Goal: Find specific page/section: Find specific page/section

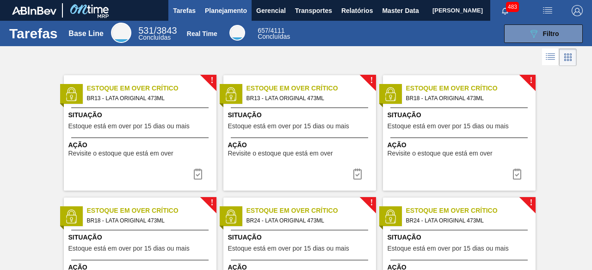
click at [225, 13] on span "Planejamento" at bounding box center [226, 10] width 42 height 11
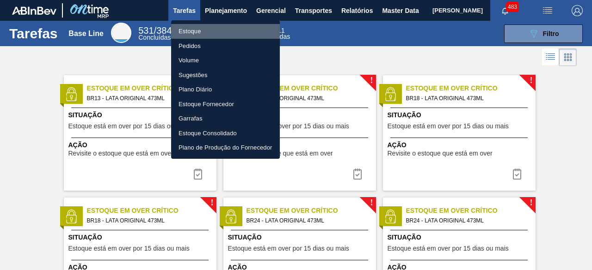
click at [196, 32] on li "Estoque" at bounding box center [225, 31] width 109 height 15
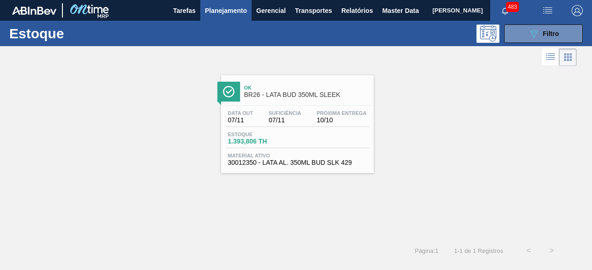
click at [279, 155] on span "Material ativo" at bounding box center [297, 156] width 139 height 6
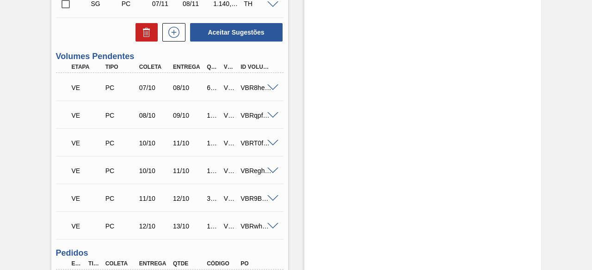
scroll to position [277, 0]
click at [270, 147] on span at bounding box center [272, 143] width 11 height 7
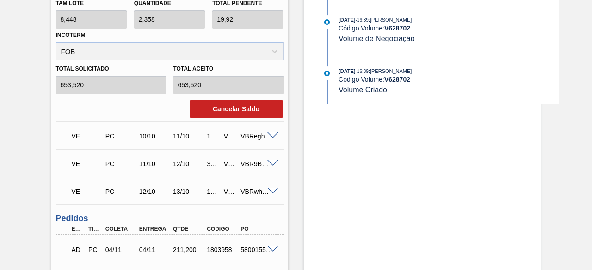
scroll to position [555, 0]
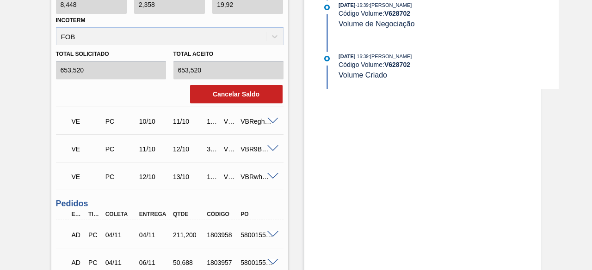
click at [270, 123] on span at bounding box center [272, 121] width 11 height 7
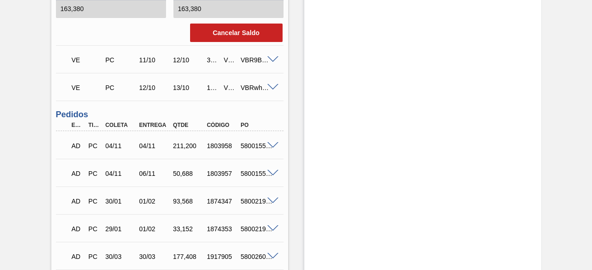
scroll to position [647, 0]
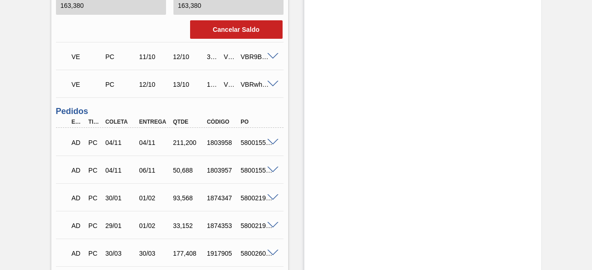
click at [272, 57] on span at bounding box center [272, 56] width 11 height 7
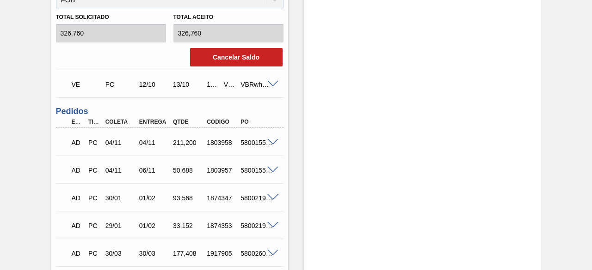
click at [272, 85] on span at bounding box center [272, 84] width 11 height 7
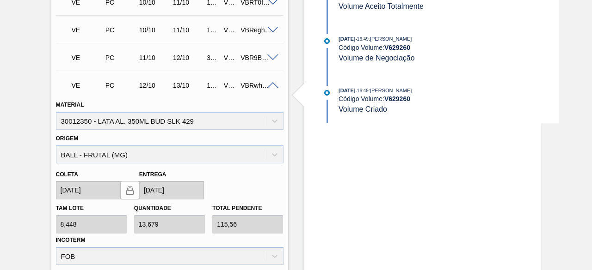
scroll to position [416, 0]
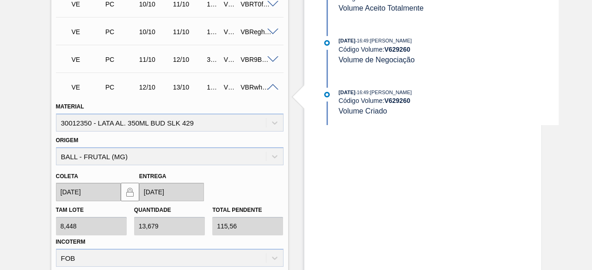
click at [248, 87] on div "VBRwhSrTK" at bounding box center [256, 87] width 37 height 7
click at [227, 90] on div "V629260" at bounding box center [229, 87] width 16 height 7
copy div "V629260"
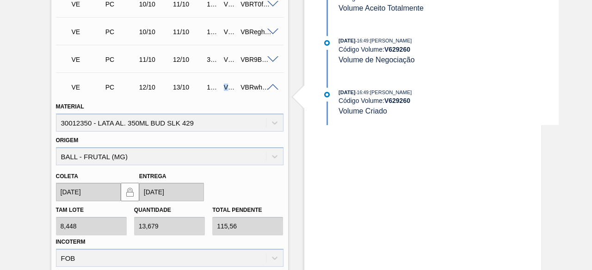
copy div "V629260"
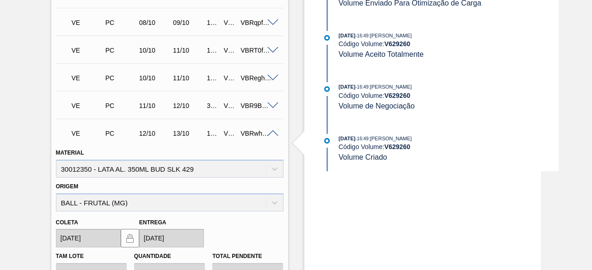
click at [229, 106] on div "V629259" at bounding box center [229, 105] width 16 height 7
copy div "V629259"
click at [208, 82] on div "163,380" at bounding box center [212, 77] width 16 height 7
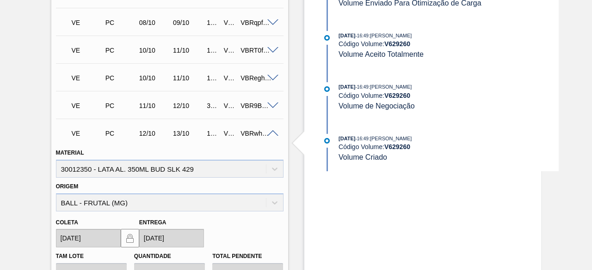
click at [227, 82] on div "V628935" at bounding box center [229, 77] width 16 height 7
click at [227, 81] on div "V628935" at bounding box center [229, 77] width 16 height 7
copy div "V628935"
click at [271, 78] on span at bounding box center [272, 78] width 11 height 7
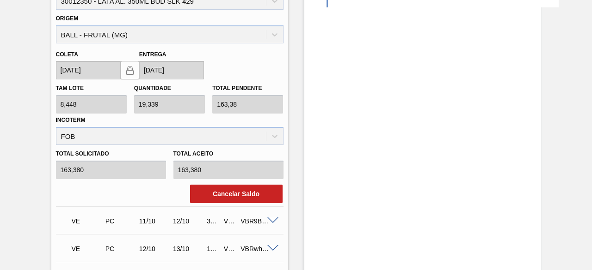
scroll to position [462, 0]
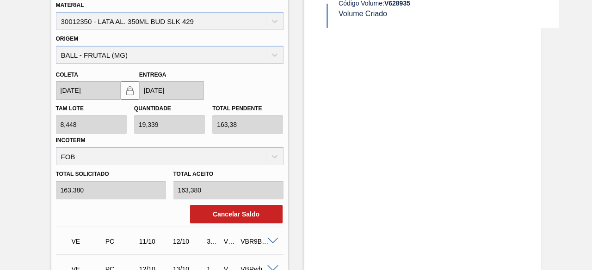
click at [284, 100] on div "Coleta 10/10/2025 Entrega 11/10/2025" at bounding box center [169, 82] width 235 height 37
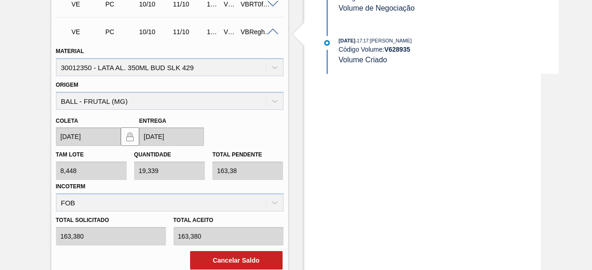
scroll to position [370, 0]
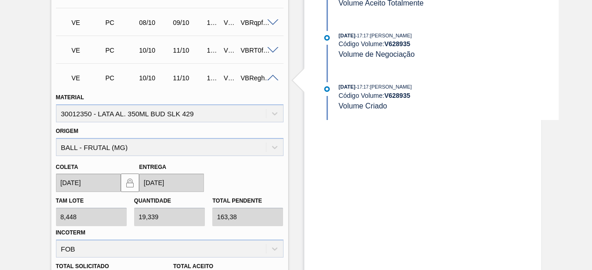
click at [270, 51] on span at bounding box center [272, 50] width 11 height 7
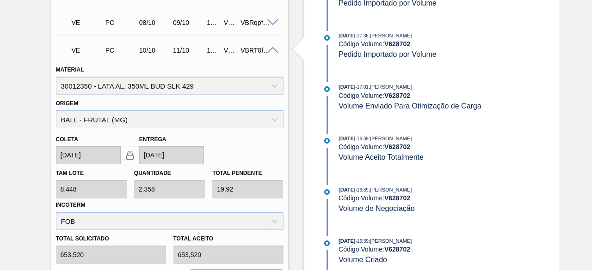
click at [269, 26] on span at bounding box center [272, 22] width 11 height 7
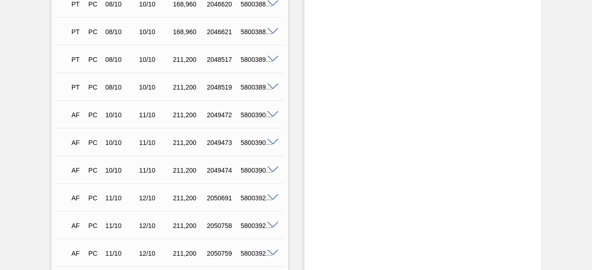
scroll to position [1247, 0]
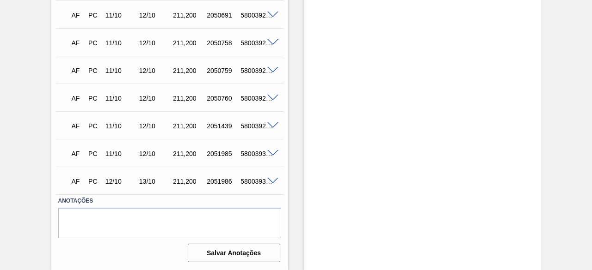
click at [271, 181] on span at bounding box center [272, 181] width 11 height 7
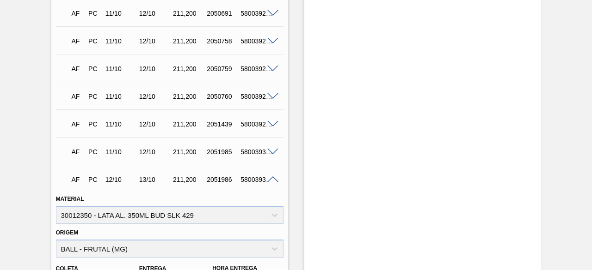
click at [272, 152] on span at bounding box center [272, 152] width 11 height 7
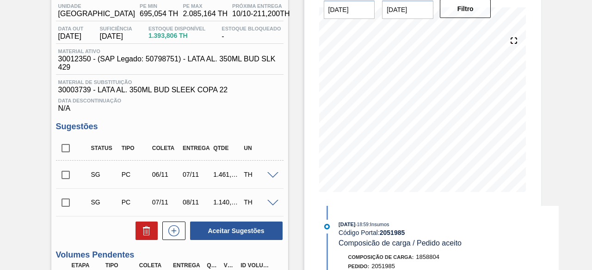
scroll to position [0, 0]
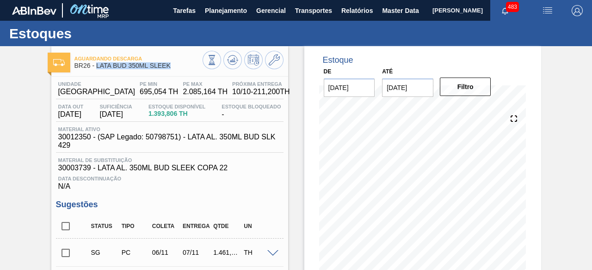
drag, startPoint x: 96, startPoint y: 66, endPoint x: 180, endPoint y: 64, distance: 83.7
click at [180, 64] on span "BR26 - LATA BUD 350ML SLEEK" at bounding box center [138, 65] width 128 height 7
copy span "LATA BUD 350ML SLEEK"
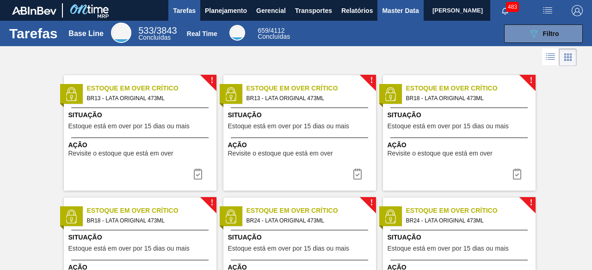
click at [395, 12] on span "Master Data" at bounding box center [400, 10] width 37 height 11
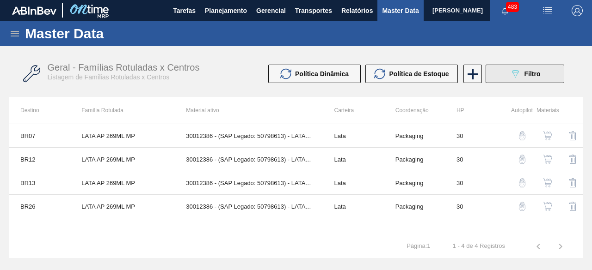
click at [543, 79] on button "089F7B8B-B2A5-4AFE-B5C0-19BA573D28AC Filtro" at bounding box center [524, 74] width 79 height 18
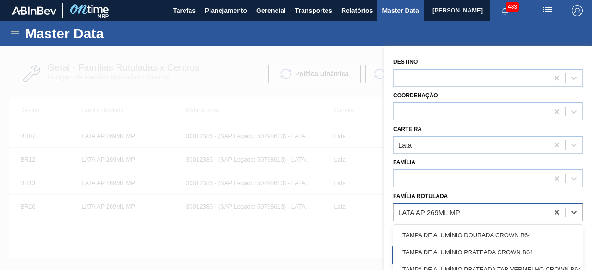
click at [459, 209] on div "LATA AP 269ML MP" at bounding box center [429, 212] width 62 height 8
paste Rotulada "LATA BUD 350ML SLEEK"
type Rotulada "LATA BUD 350ML SLEEK"
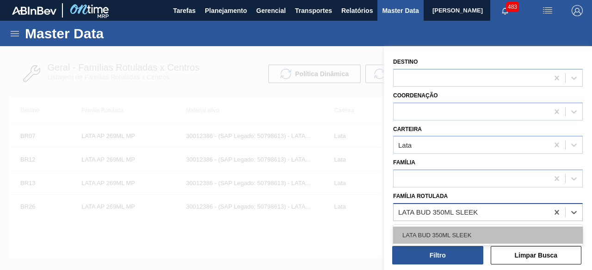
click at [451, 238] on div "LATA BUD 350ML SLEEK" at bounding box center [488, 235] width 190 height 17
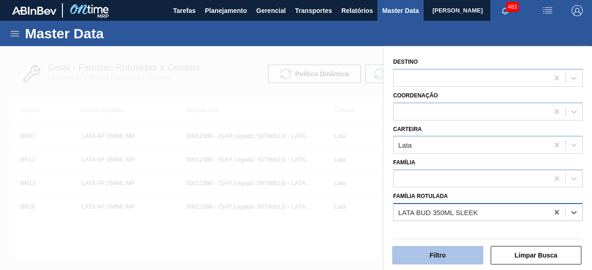
click at [451, 256] on button "Filtro" at bounding box center [437, 255] width 91 height 18
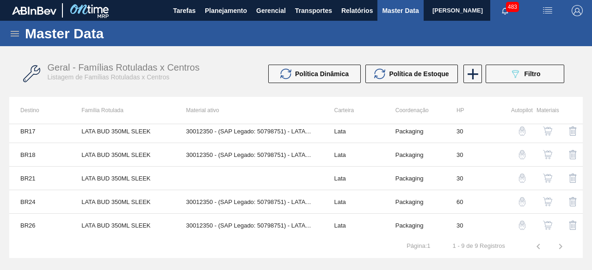
scroll to position [99, 0]
click at [548, 226] on img "button" at bounding box center [547, 225] width 9 height 9
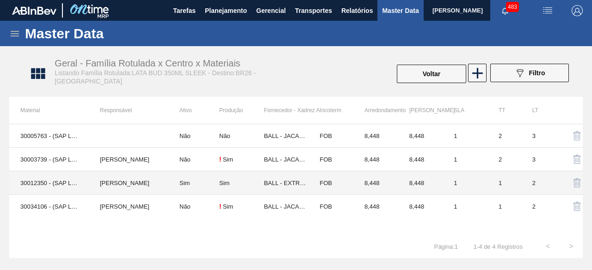
click at [110, 185] on td "[PERSON_NAME]" at bounding box center [129, 184] width 80 height 24
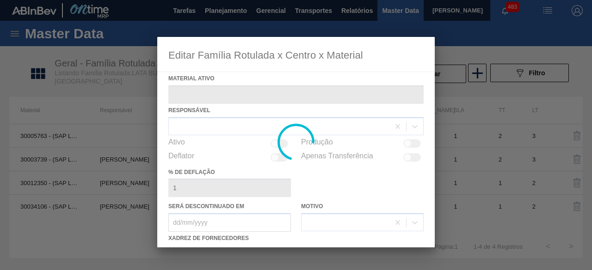
type ativo "30012350 - (SAP Legado: 50798751) - LATA AL. 350ML BUD SLK 429"
checkbox input "true"
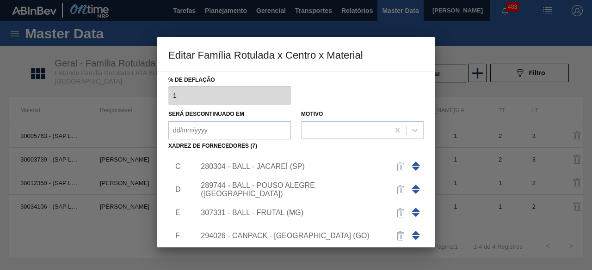
scroll to position [79, 0]
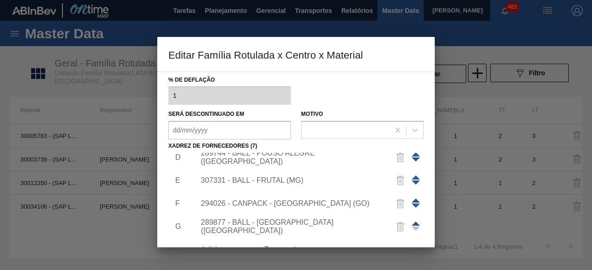
click at [275, 184] on div "307331 - BALL - FRUTAL (MG)" at bounding box center [291, 181] width 181 height 8
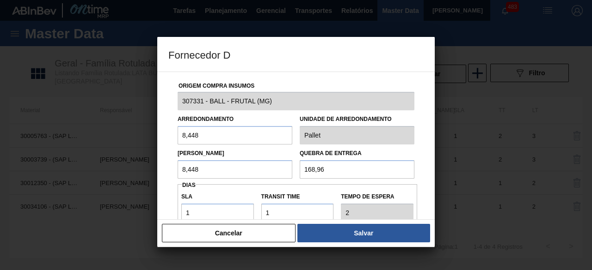
scroll to position [92, 0]
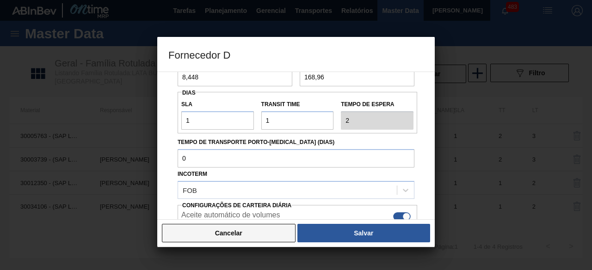
click at [251, 237] on button "Cancelar" at bounding box center [229, 233] width 134 height 18
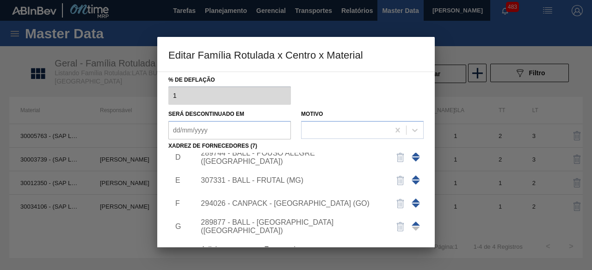
scroll to position [139, 0]
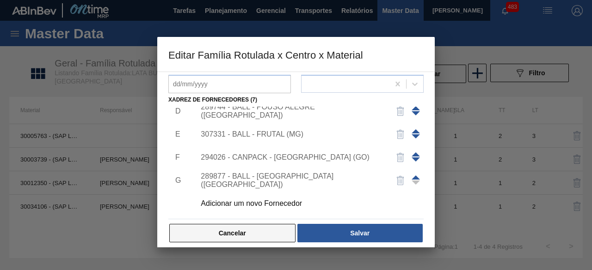
click at [274, 235] on button "Cancelar" at bounding box center [232, 233] width 126 height 18
